Goal: Information Seeking & Learning: Find specific fact

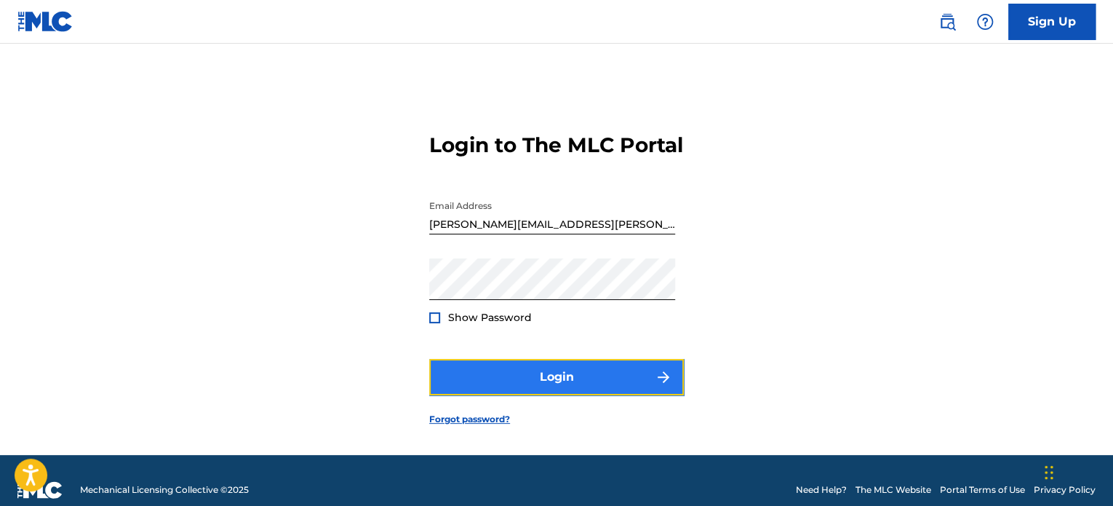
click at [512, 395] on button "Login" at bounding box center [556, 377] width 255 height 36
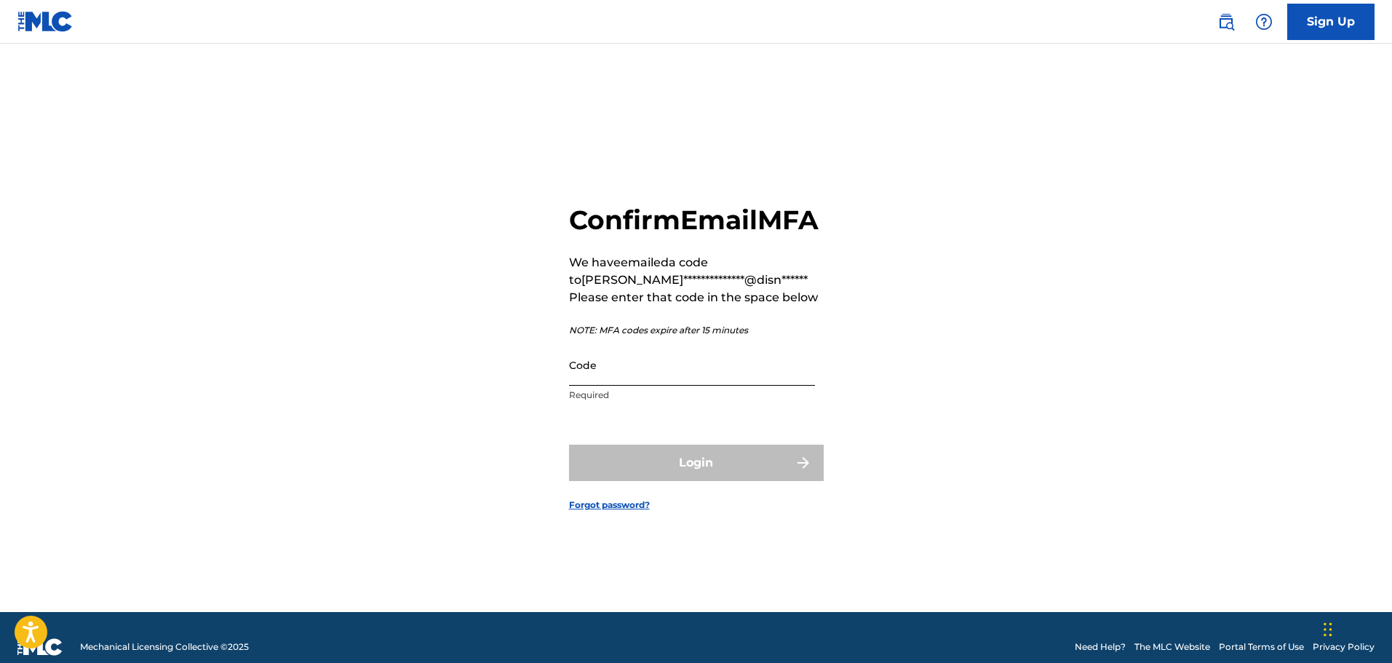
click at [623, 386] on input "Code" at bounding box center [692, 364] width 246 height 41
paste input "476022"
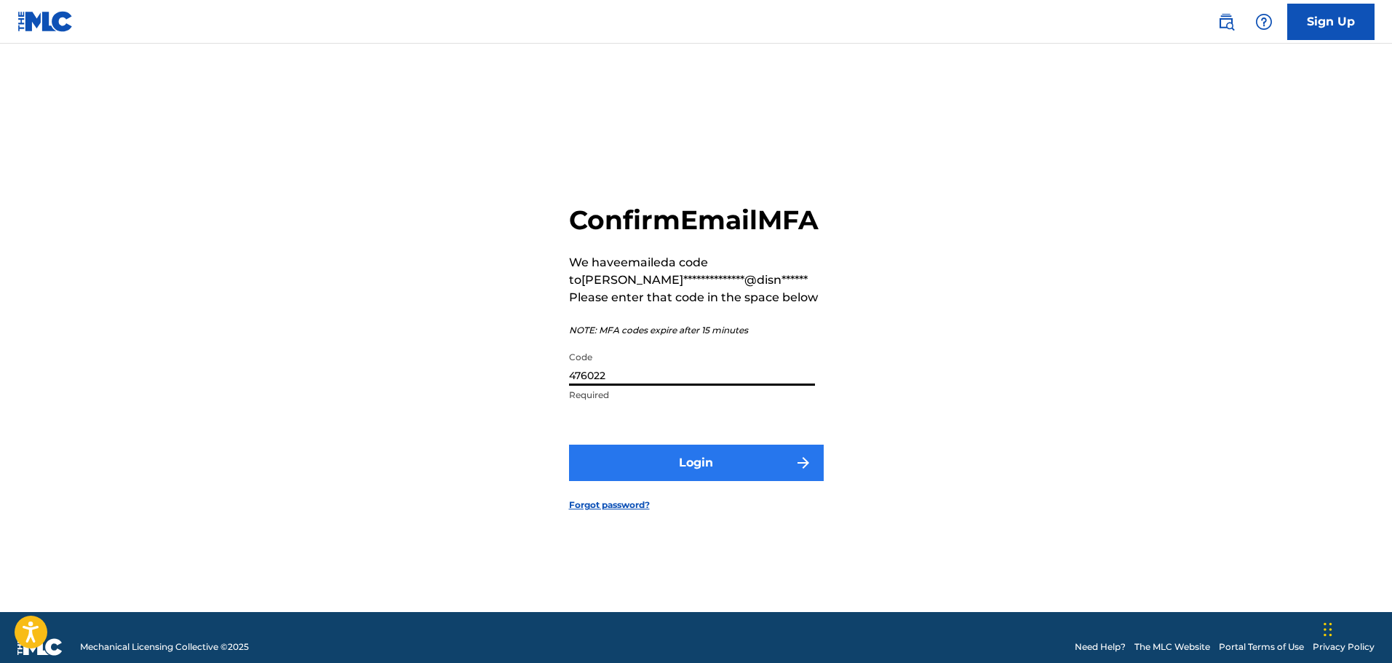
type input "476022"
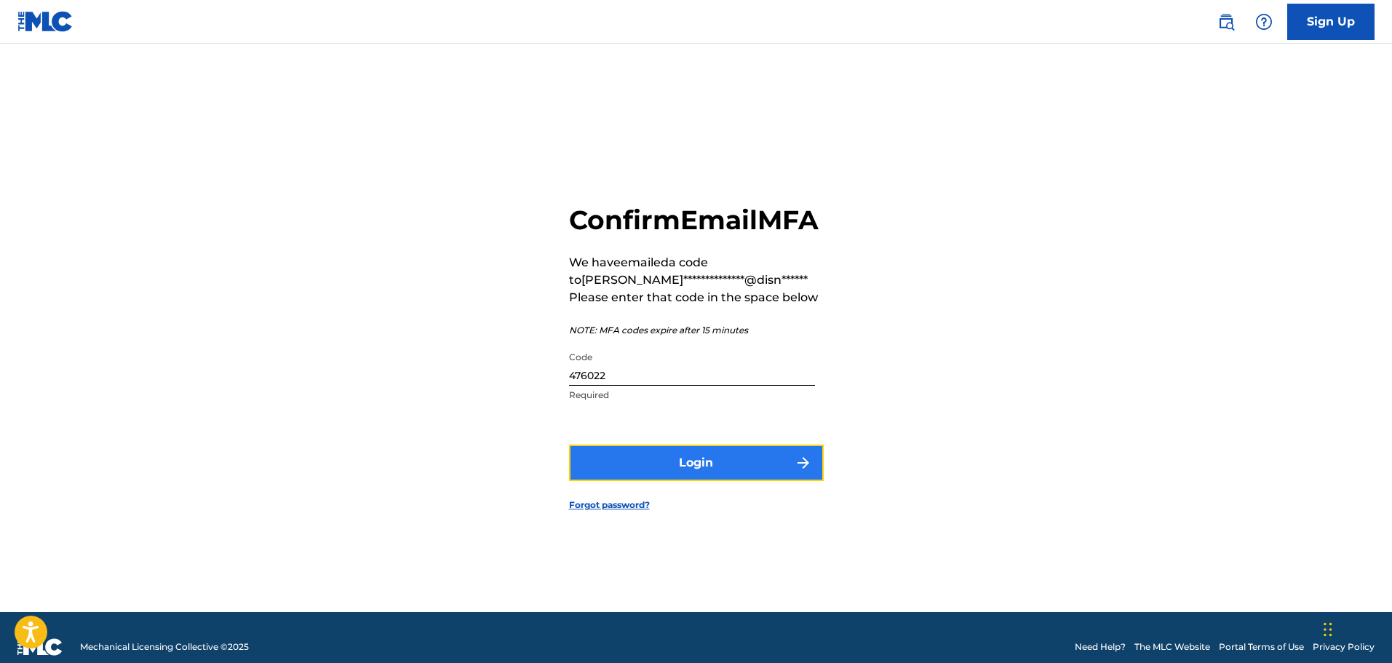
click at [637, 481] on button "Login" at bounding box center [696, 463] width 255 height 36
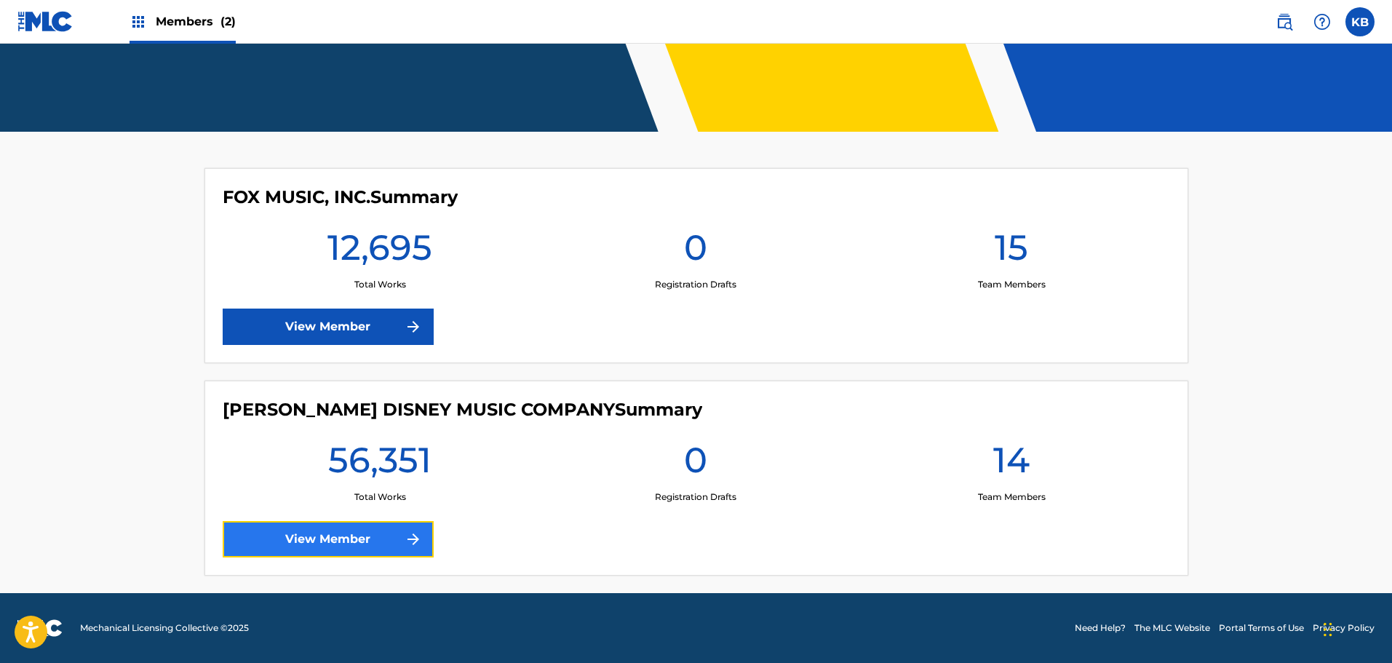
click at [260, 505] on link "View Member" at bounding box center [328, 539] width 211 height 36
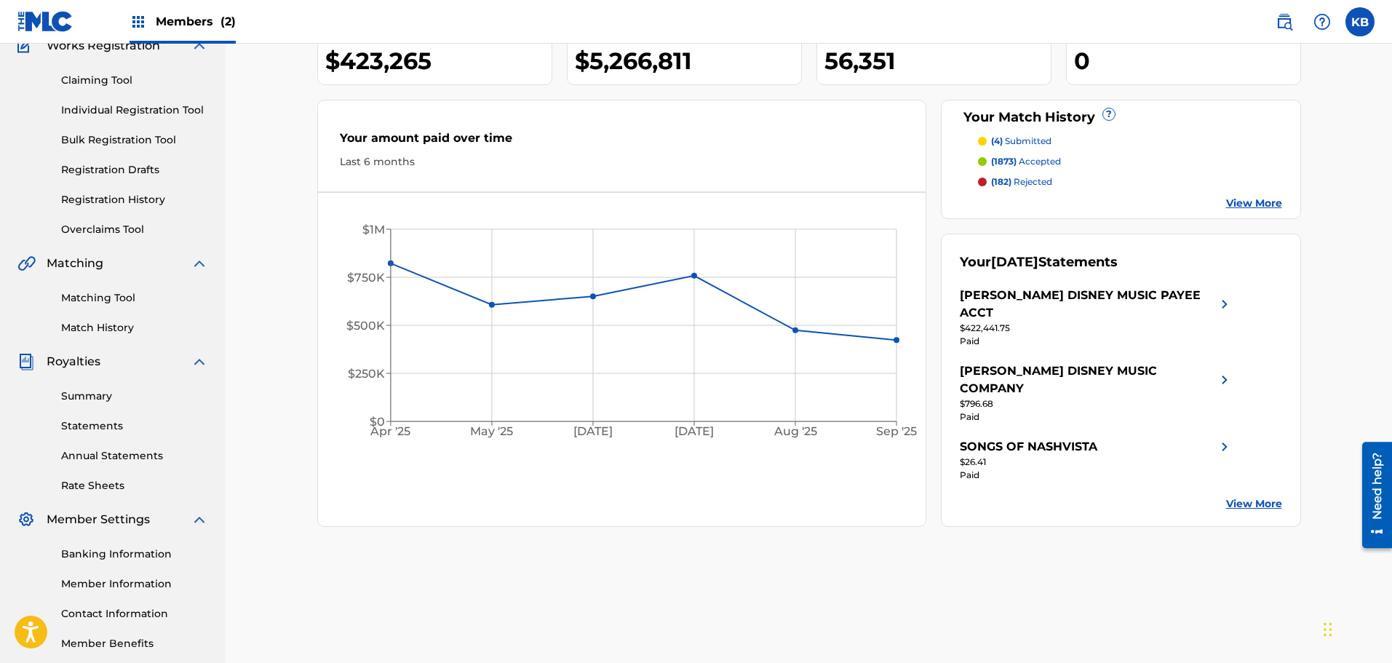
scroll to position [146, 0]
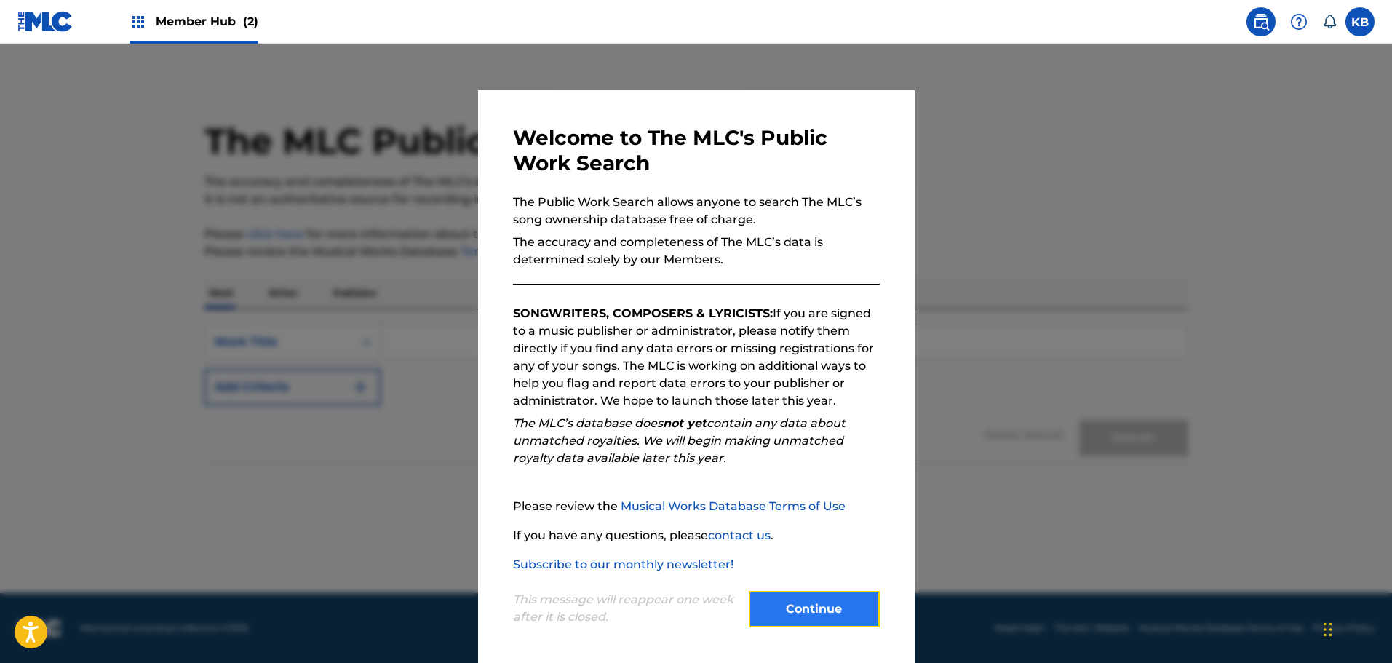
click at [828, 613] on button "Continue" at bounding box center [814, 609] width 131 height 36
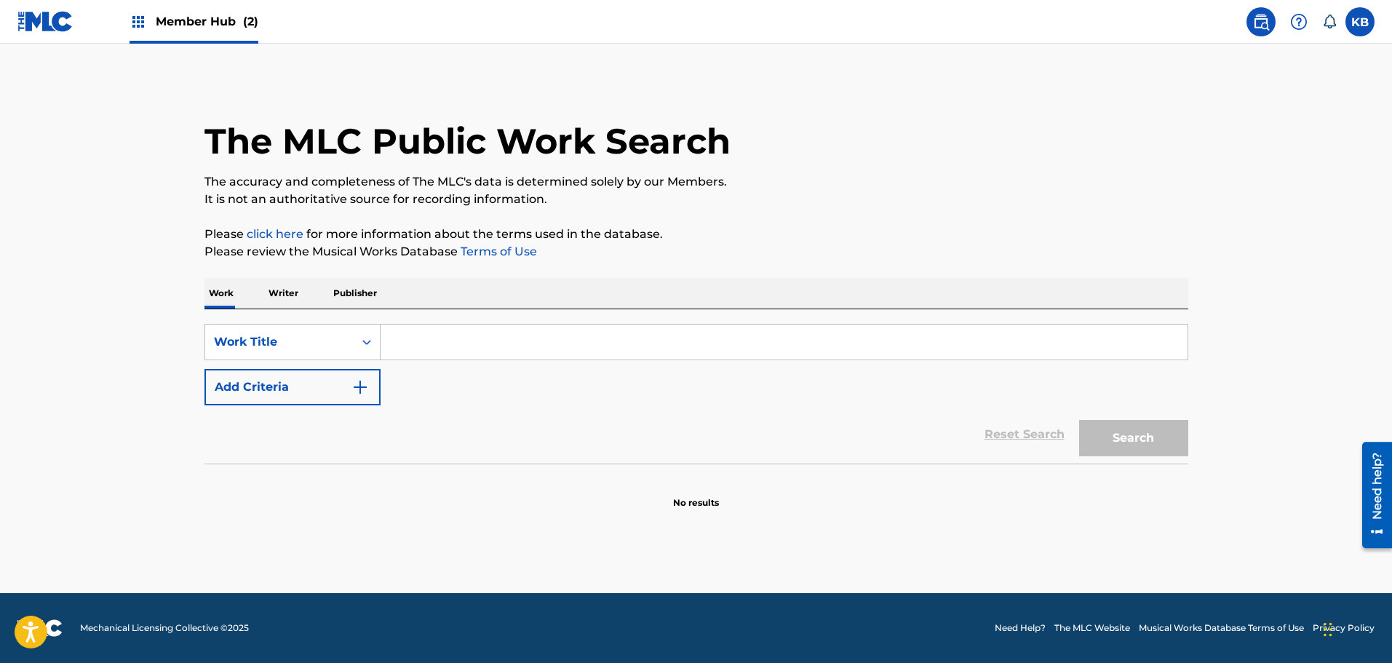
click at [397, 341] on input "Search Form" at bounding box center [784, 342] width 807 height 35
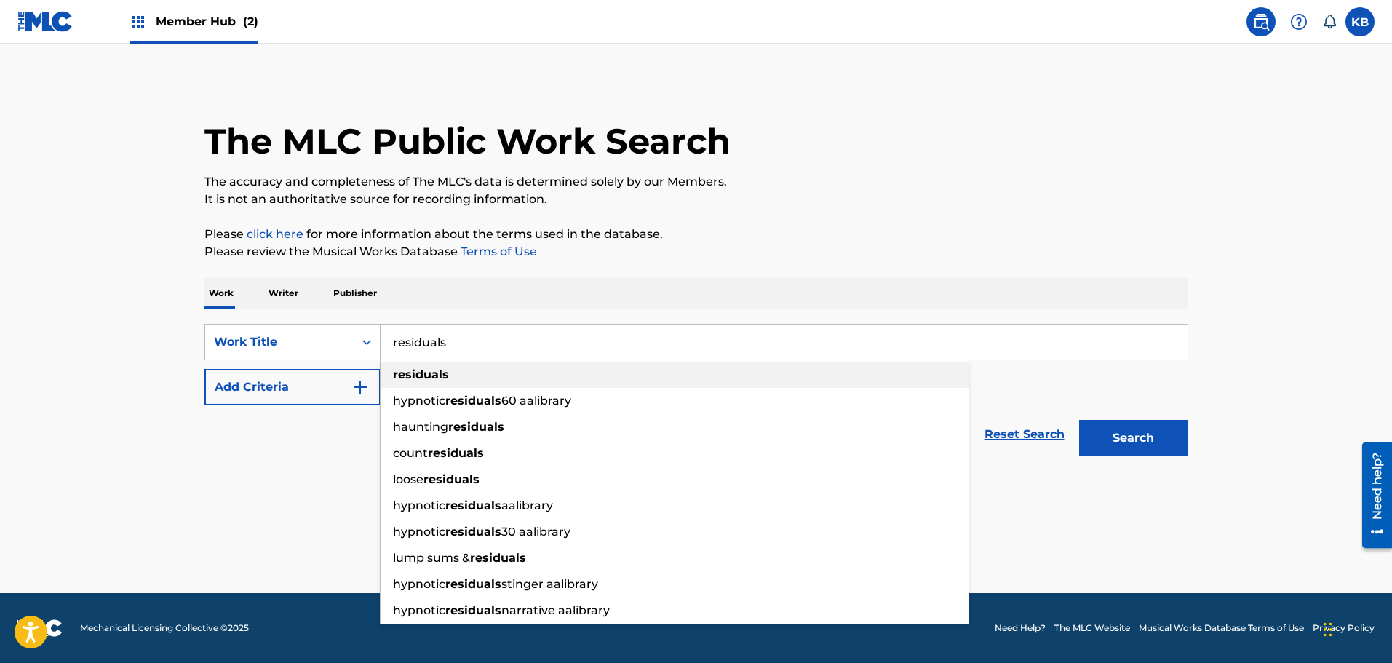
type input "residuals"
click at [424, 365] on div "residuals" at bounding box center [675, 375] width 588 height 26
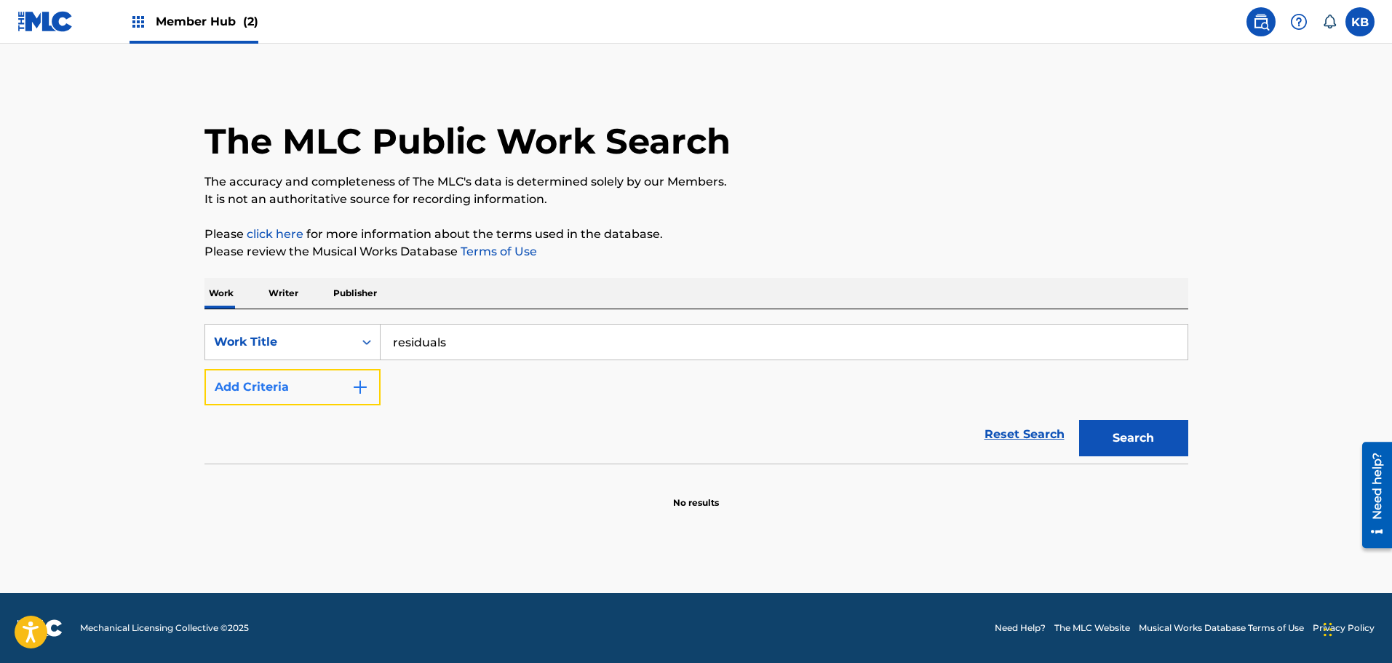
click at [362, 383] on img "Search Form" at bounding box center [359, 386] width 17 height 17
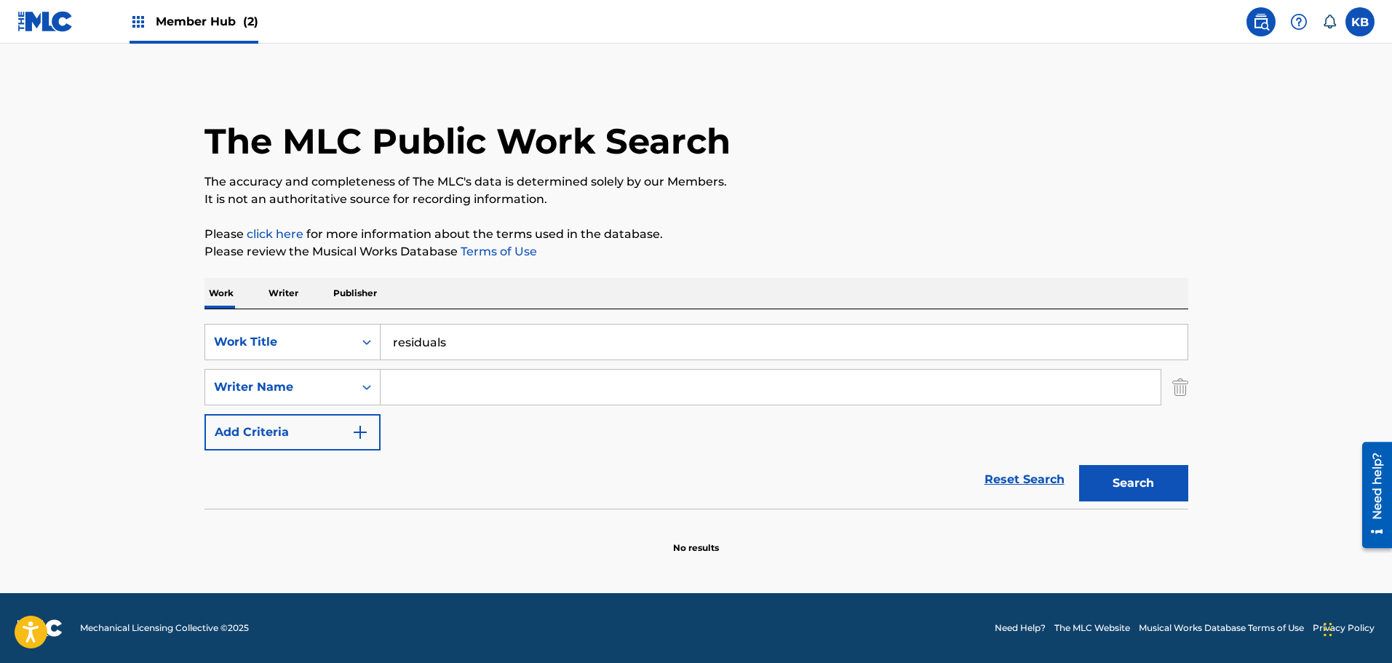
click at [412, 395] on input "Search Form" at bounding box center [771, 387] width 780 height 35
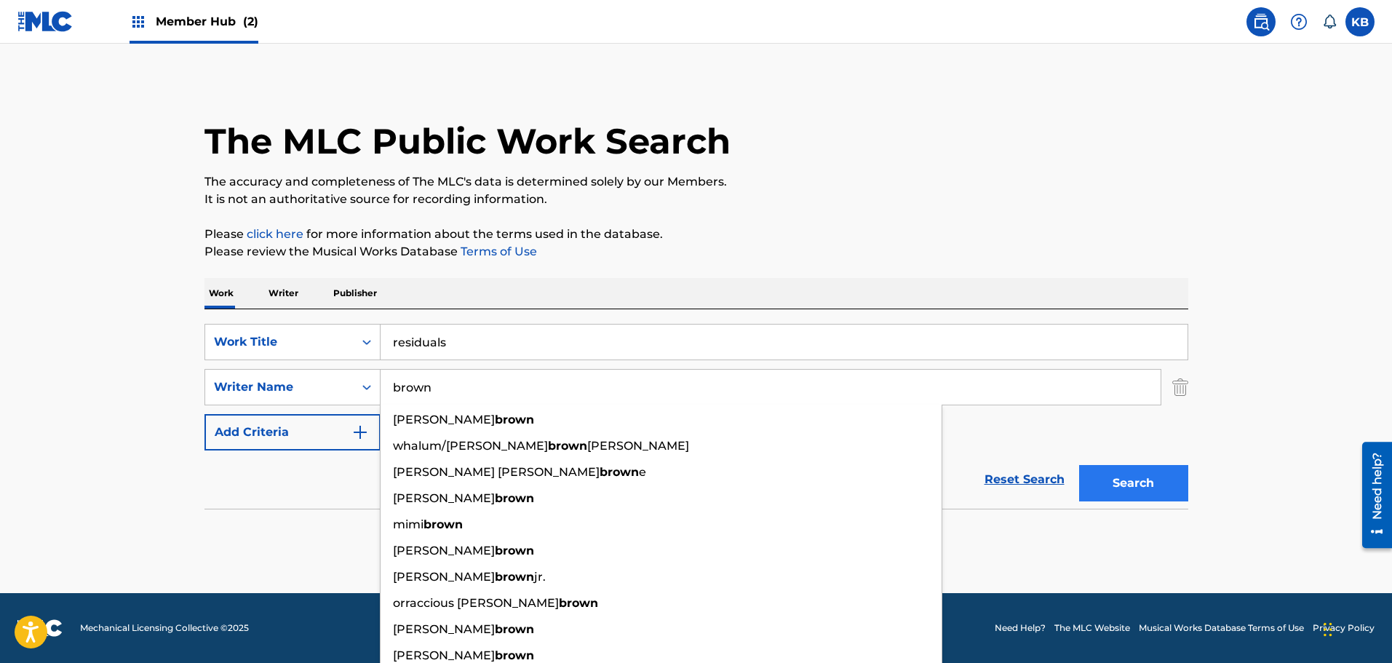
type input "brown"
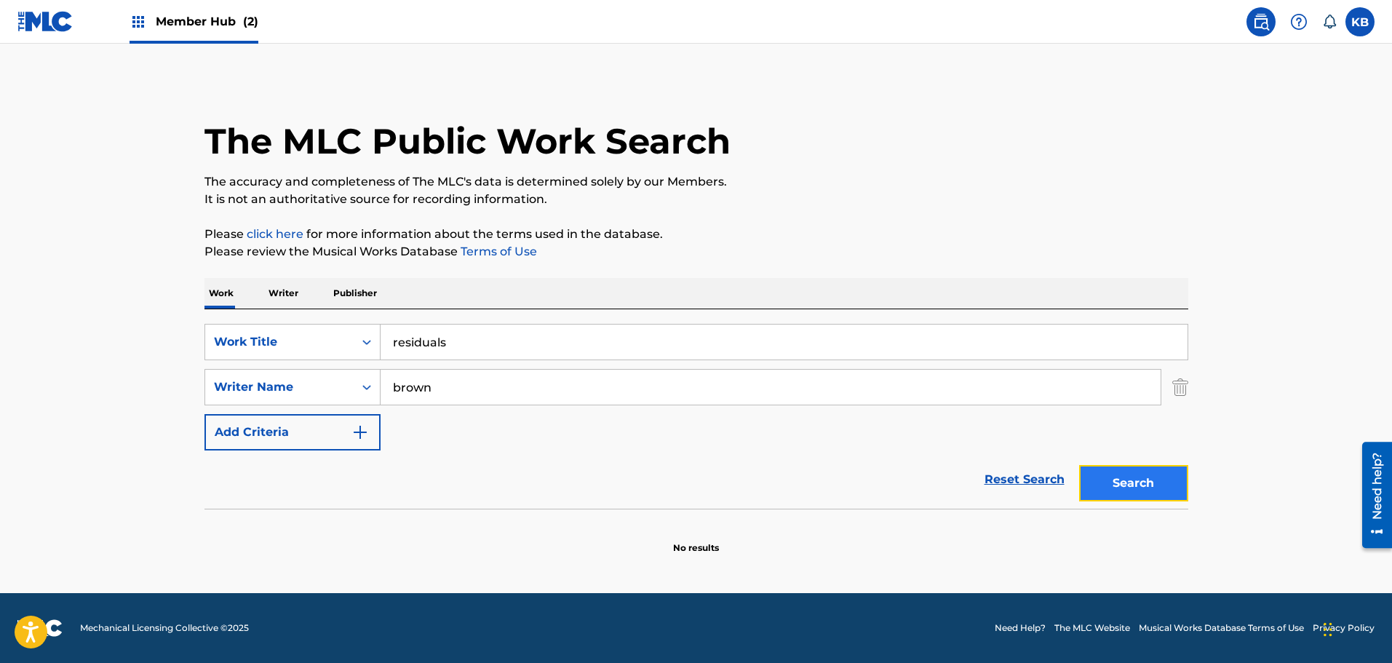
click at [1133, 493] on button "Search" at bounding box center [1133, 483] width 109 height 36
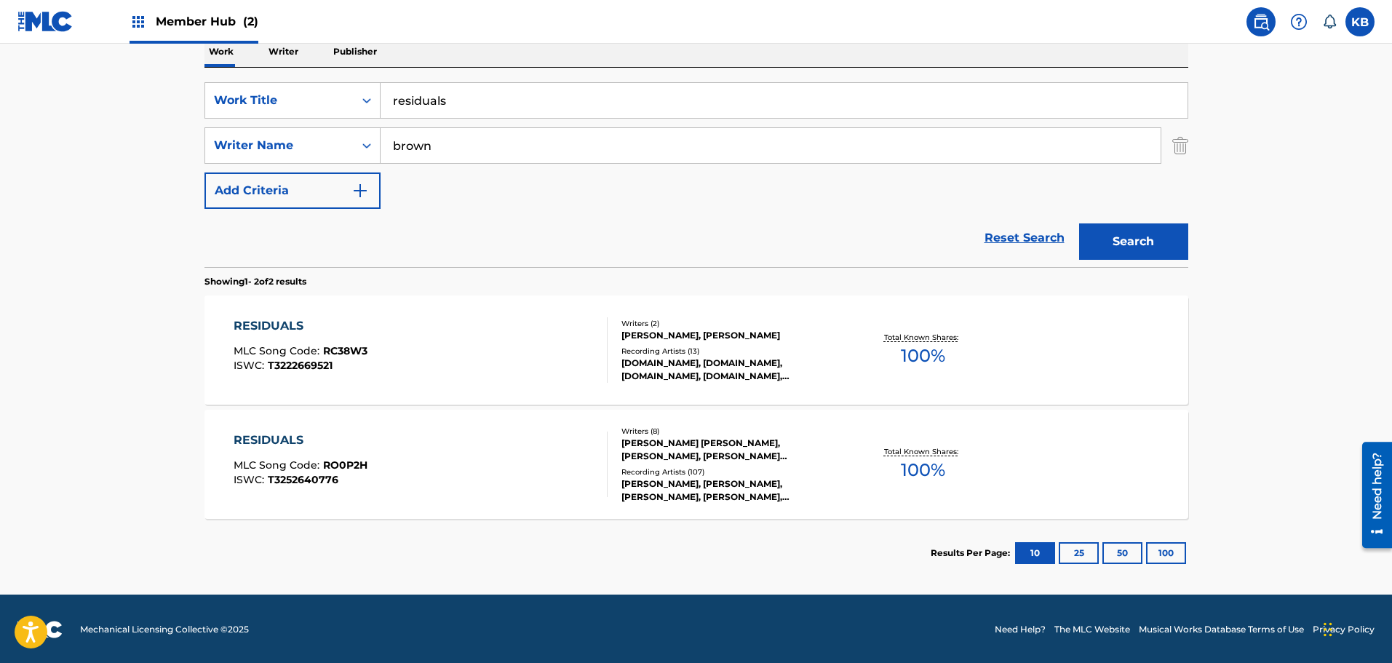
scroll to position [243, 0]
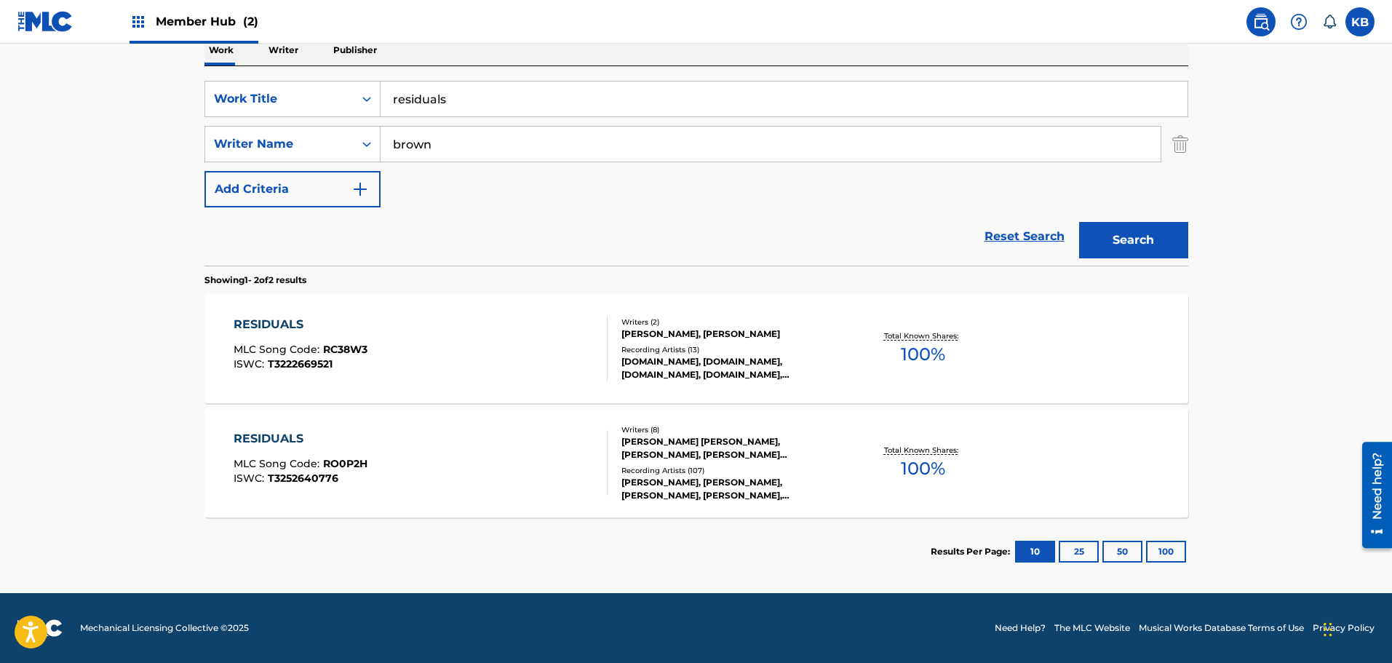
click at [242, 441] on div "RESIDUALS" at bounding box center [301, 438] width 134 height 17
